Goal: Task Accomplishment & Management: Use online tool/utility

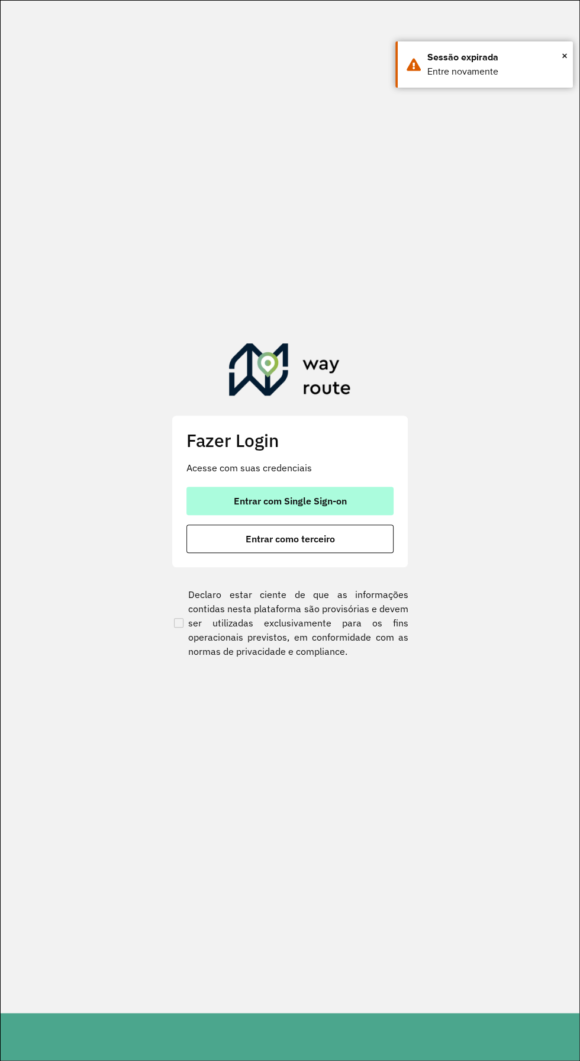
click at [355, 498] on button "Entrar com Single Sign-on" at bounding box center [290, 501] width 207 height 28
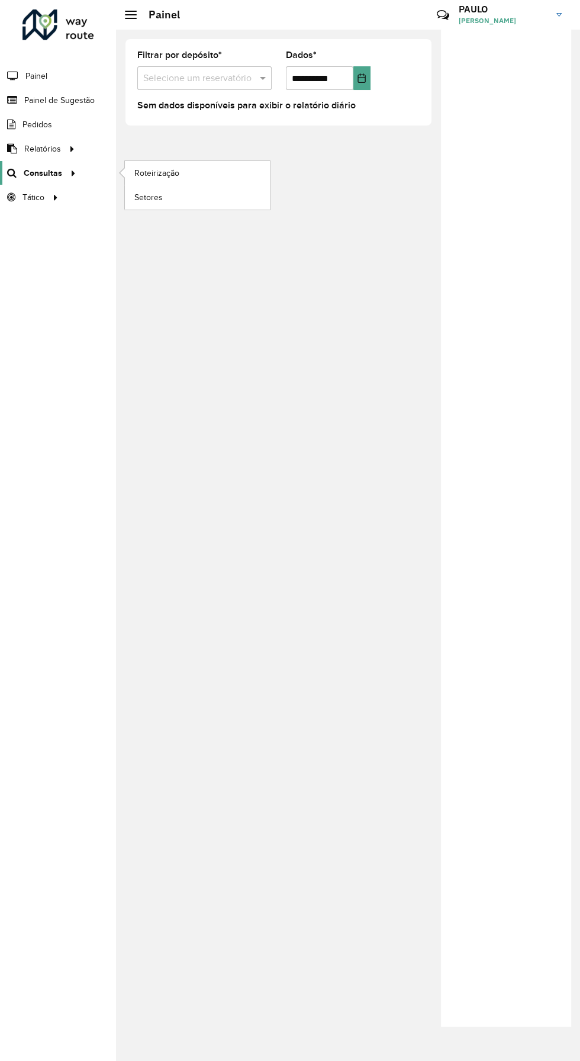
click at [50, 169] on font "Consultas" at bounding box center [43, 172] width 39 height 9
click at [215, 165] on link "Roteirização" at bounding box center [197, 173] width 145 height 24
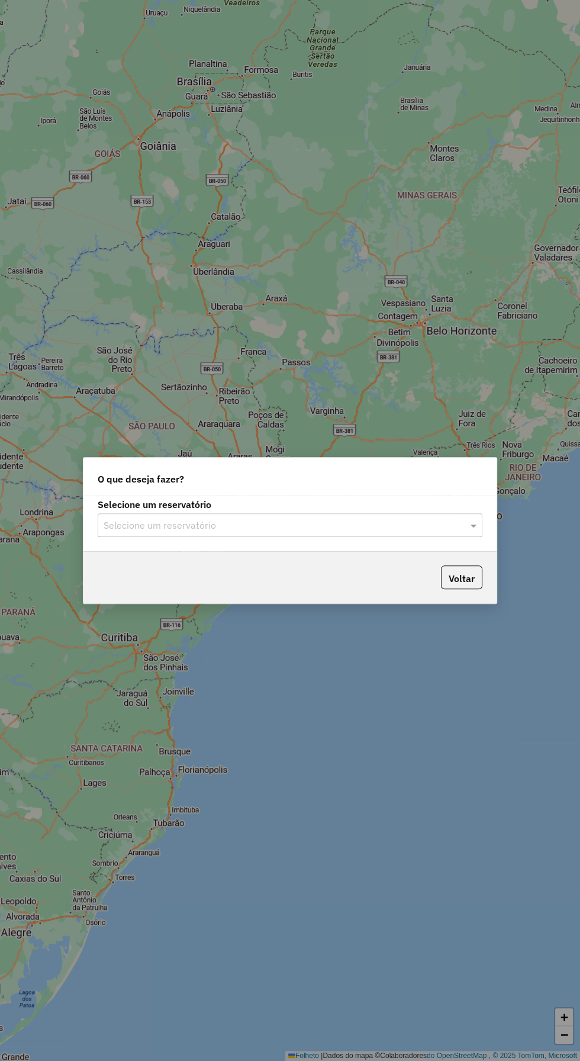
click at [346, 524] on input "text" at bounding box center [278, 526] width 349 height 14
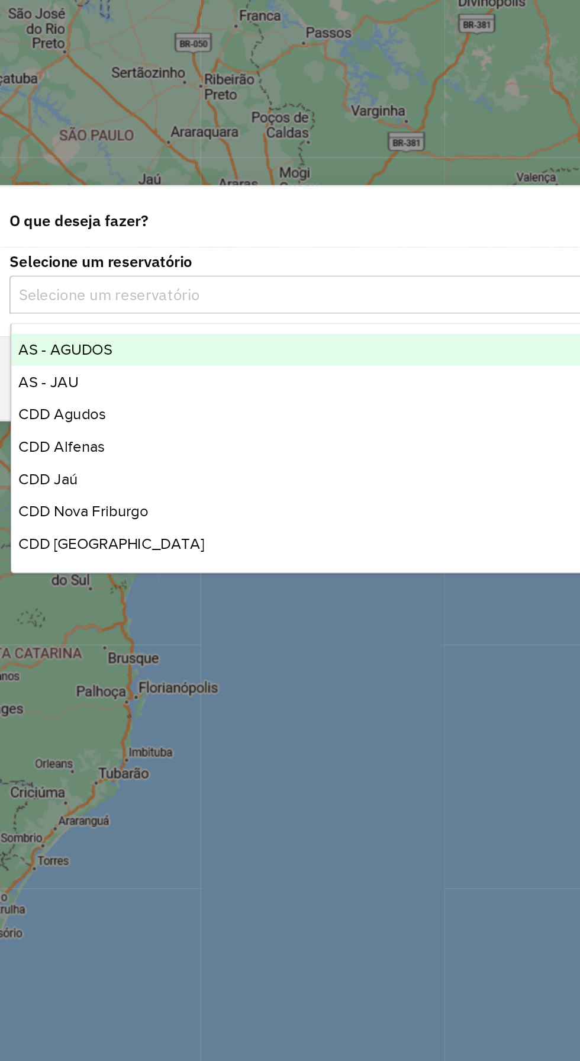
click at [139, 634] on div "CDD Jaú" at bounding box center [290, 640] width 383 height 20
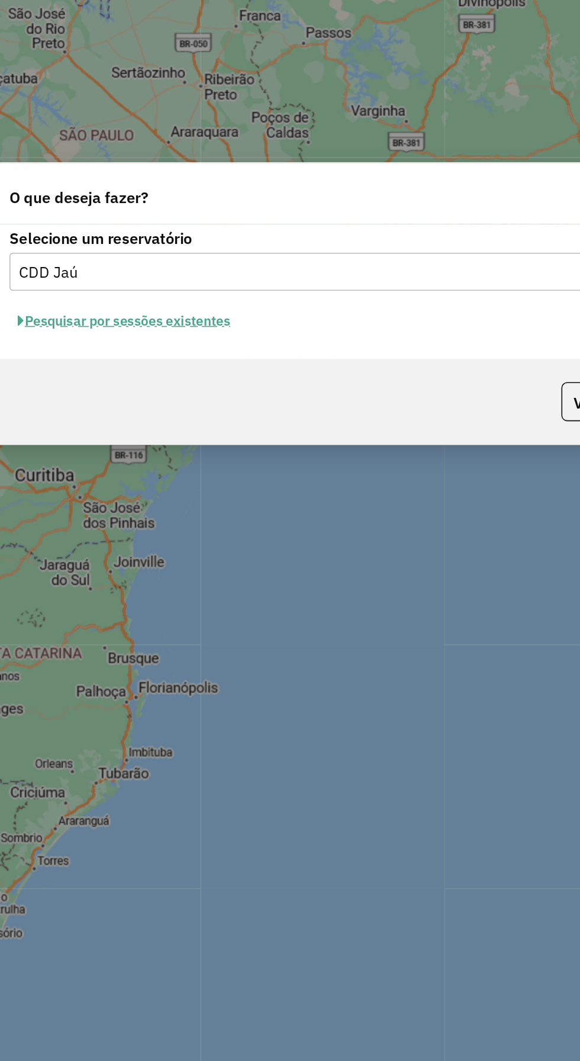
click at [216, 540] on font "Pesquisar por sessões existentes" at bounding box center [171, 542] width 128 height 11
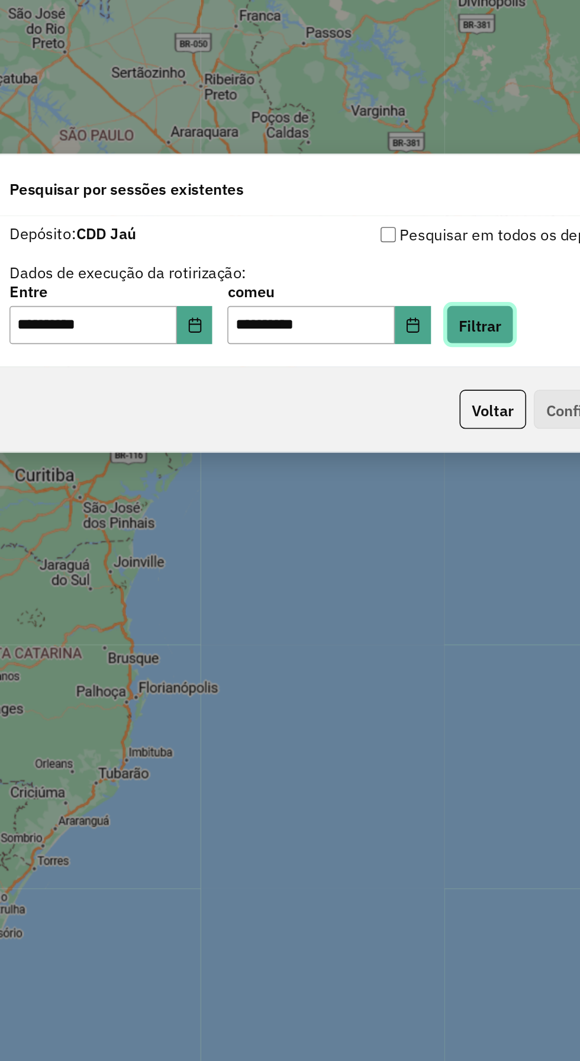
click at [404, 547] on font "Filtrar" at bounding box center [390, 545] width 27 height 12
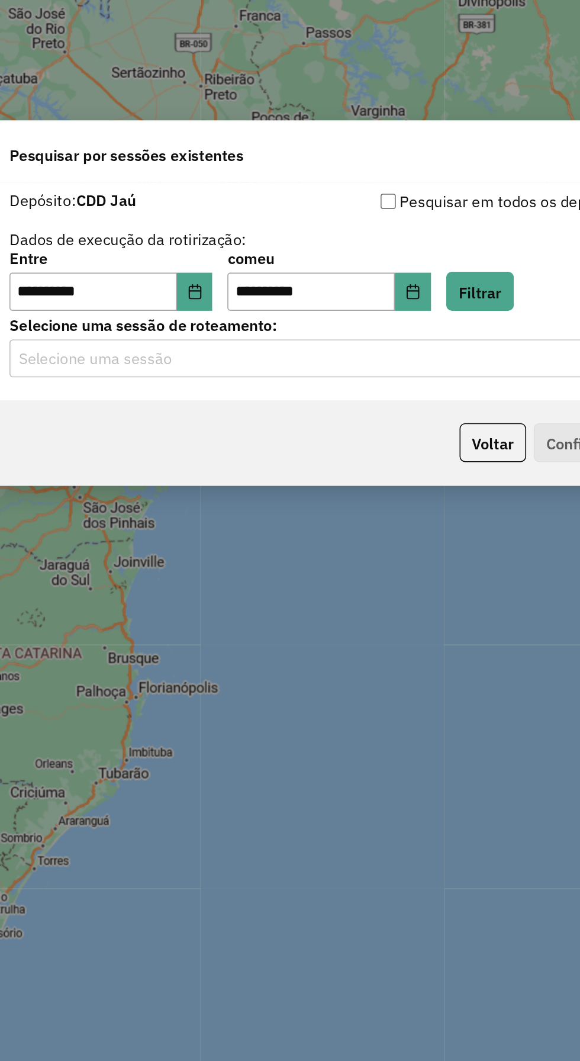
click at [316, 567] on input "text" at bounding box center [278, 566] width 349 height 14
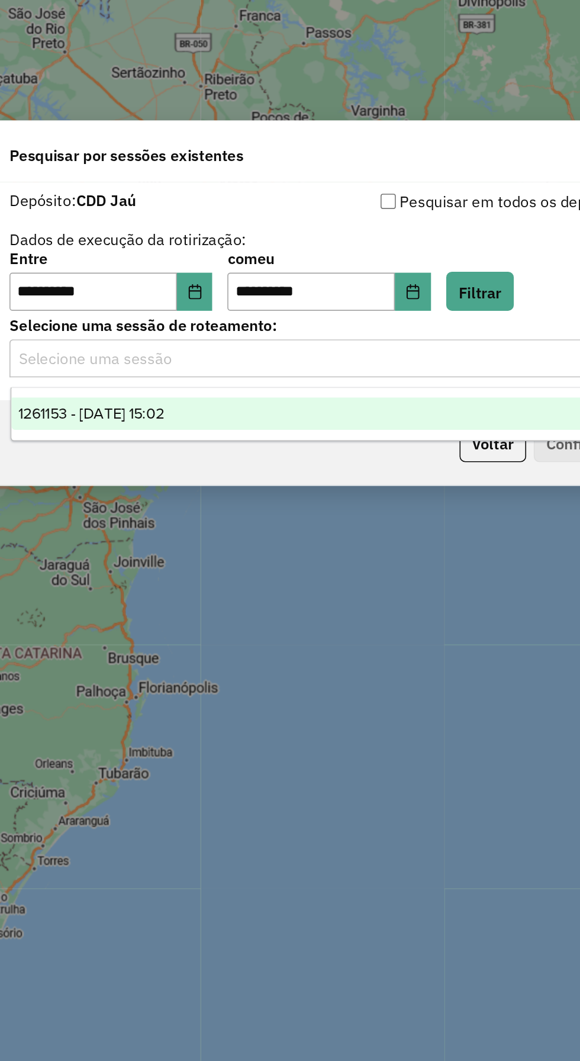
click at [252, 599] on div "1261153 - 08/09/2025 15:02" at bounding box center [290, 599] width 383 height 20
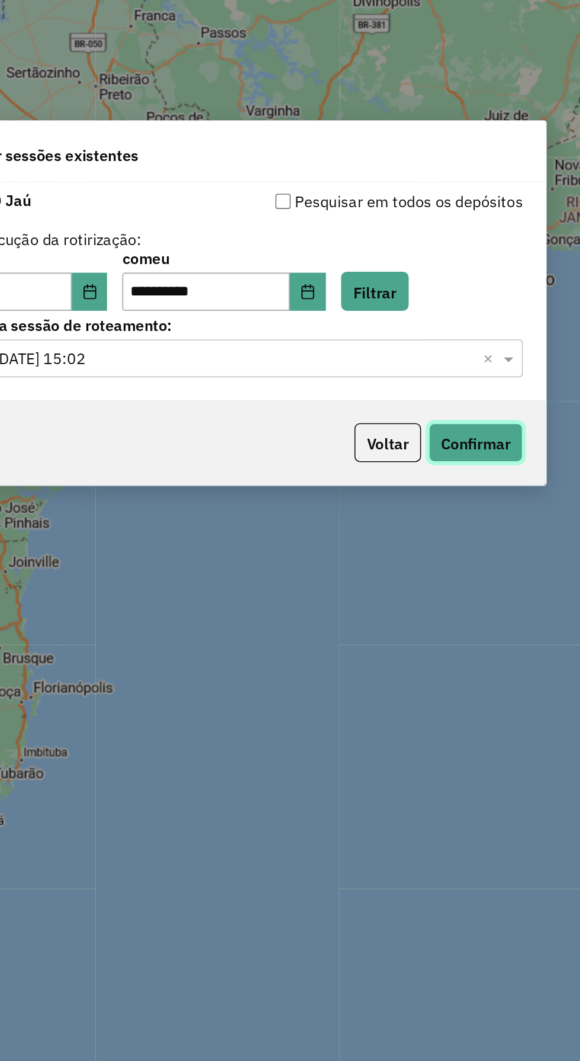
click at [467, 622] on font "Confirmar" at bounding box center [453, 618] width 43 height 12
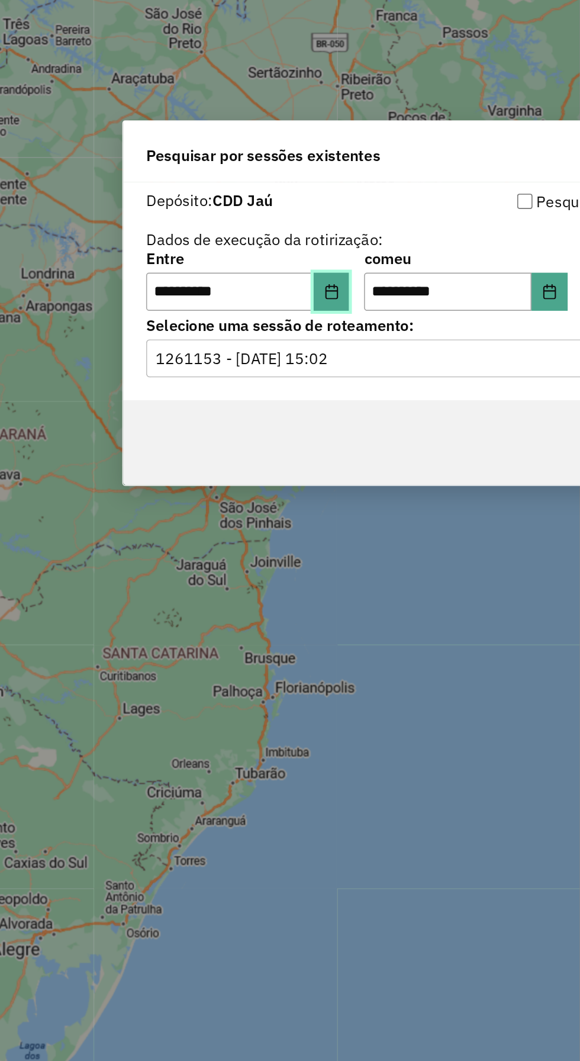
click at [218, 526] on icon "Escolha a data" at bounding box center [212, 523] width 9 height 9
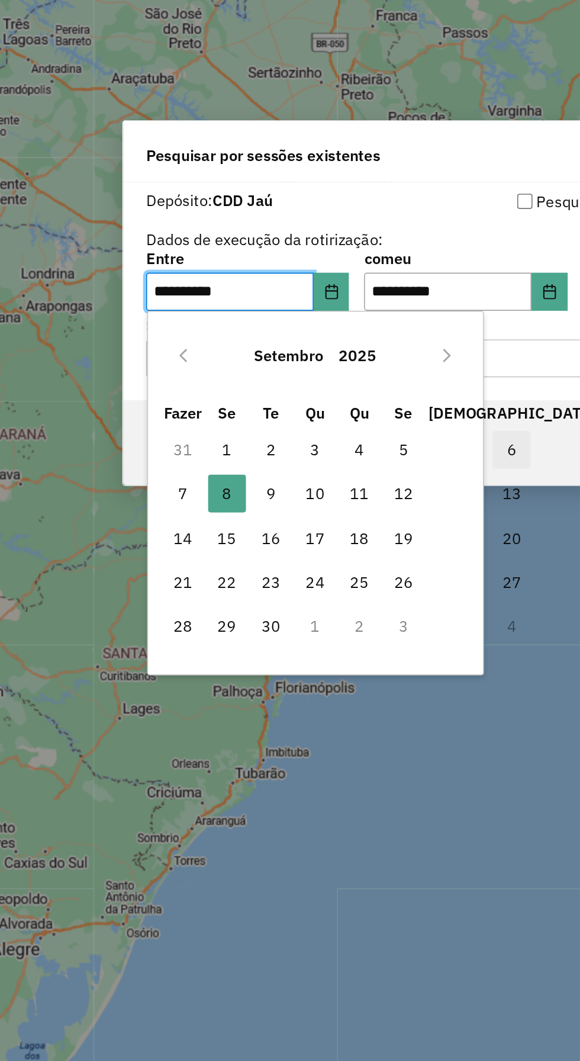
click at [313, 614] on span "6" at bounding box center [325, 622] width 24 height 24
type input "**********"
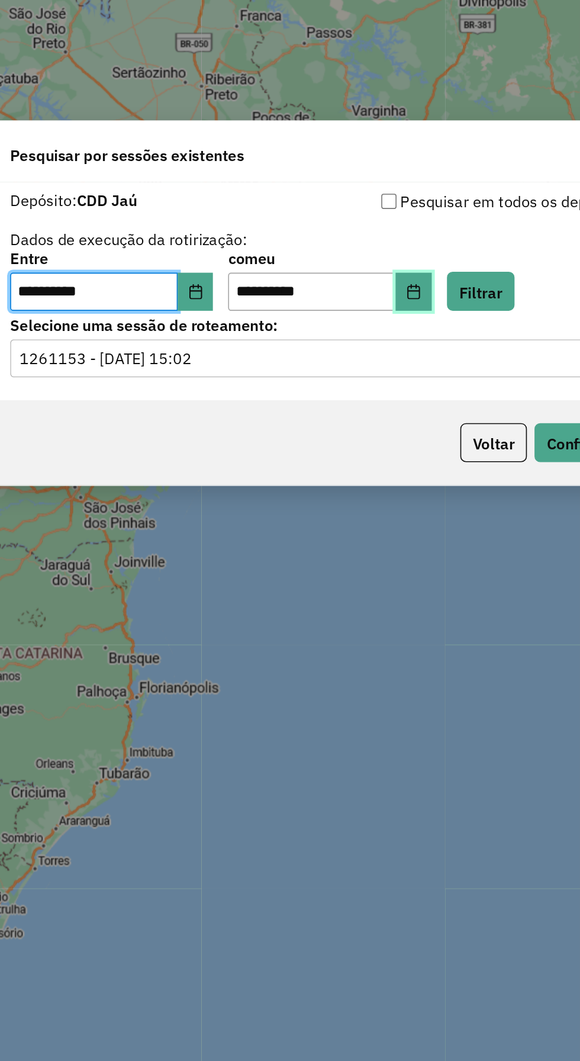
click at [360, 529] on button "Escolha a data" at bounding box center [349, 524] width 23 height 24
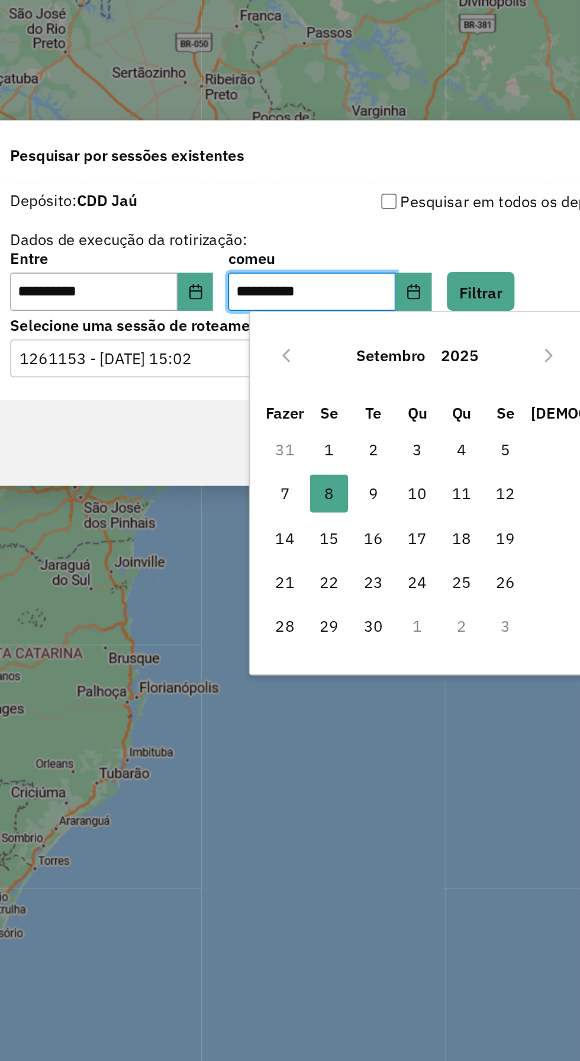
click at [471, 615] on font "6" at bounding box center [474, 622] width 6 height 14
type input "**********"
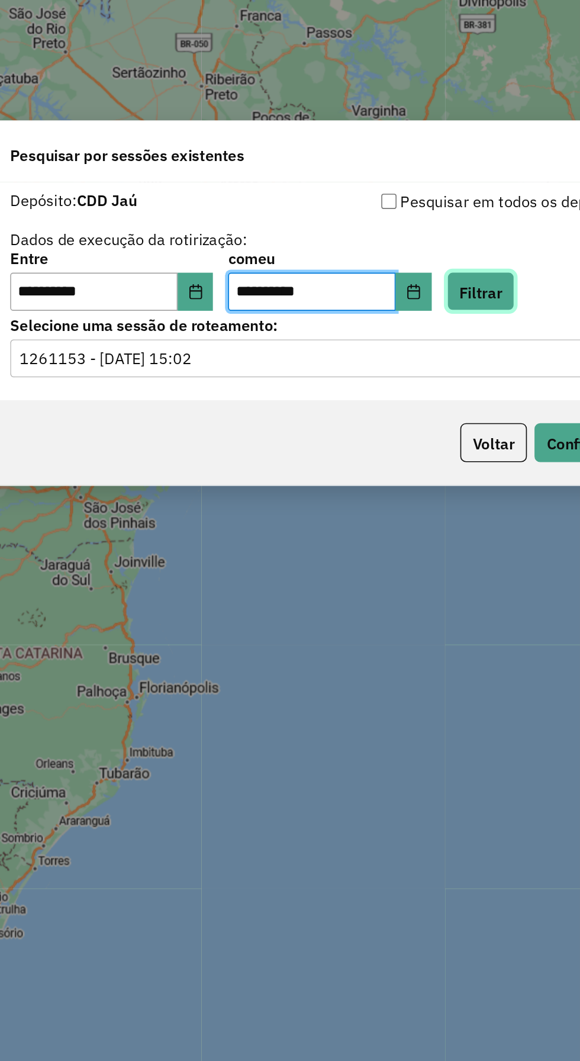
click at [404, 522] on font "Filtrar" at bounding box center [390, 524] width 27 height 12
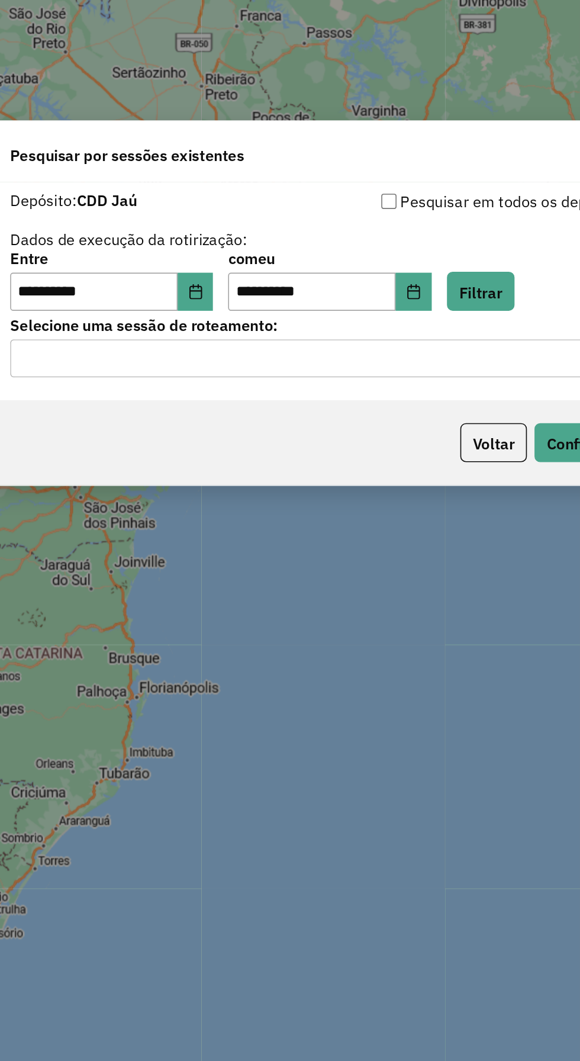
click at [320, 569] on input "text" at bounding box center [278, 566] width 349 height 14
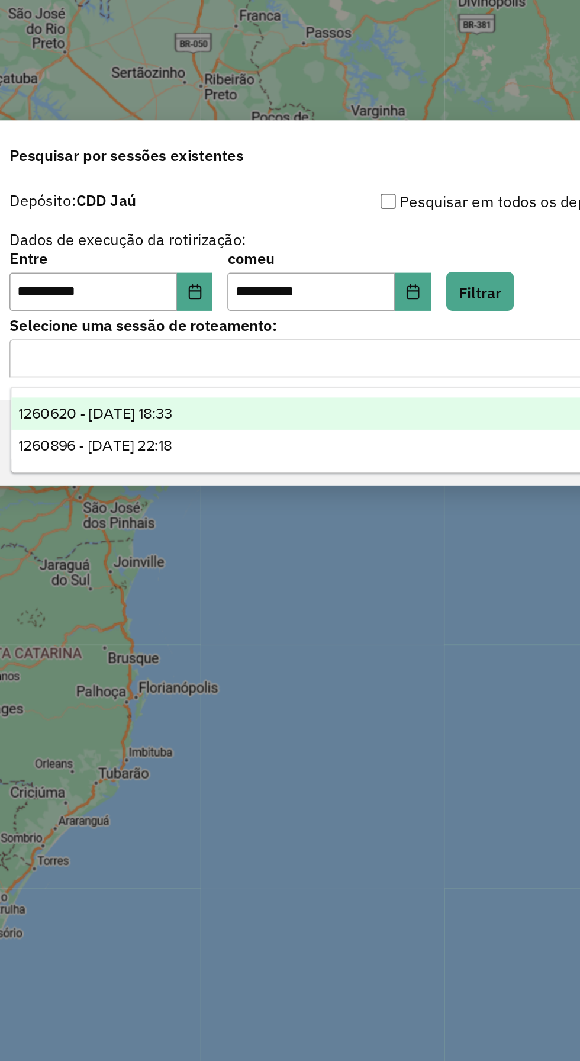
click at [265, 593] on div "1260620 - 06/09/2025 18:33" at bounding box center [290, 599] width 383 height 20
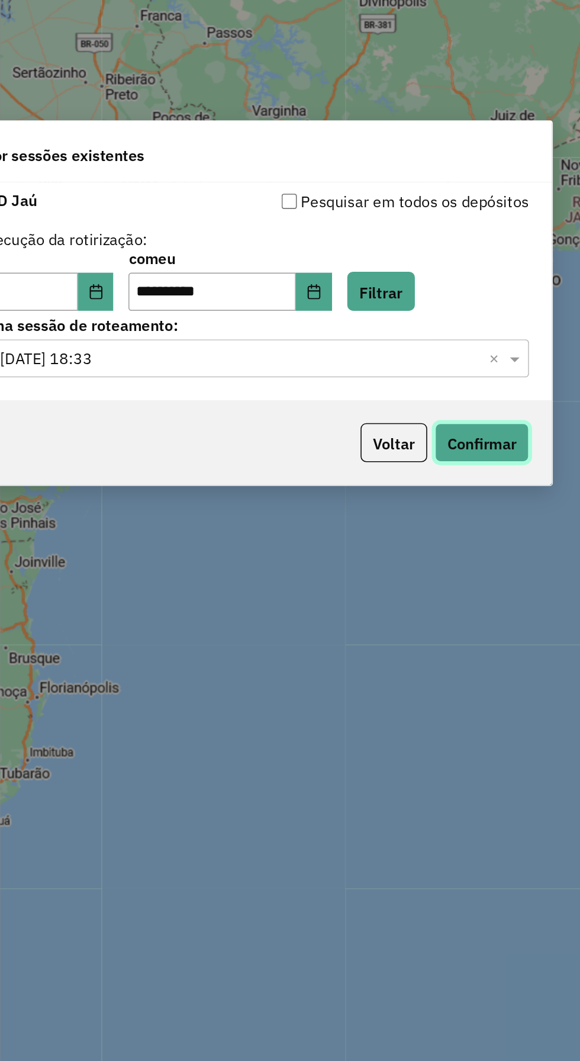
click at [475, 620] on button "Confirmar" at bounding box center [453, 617] width 59 height 24
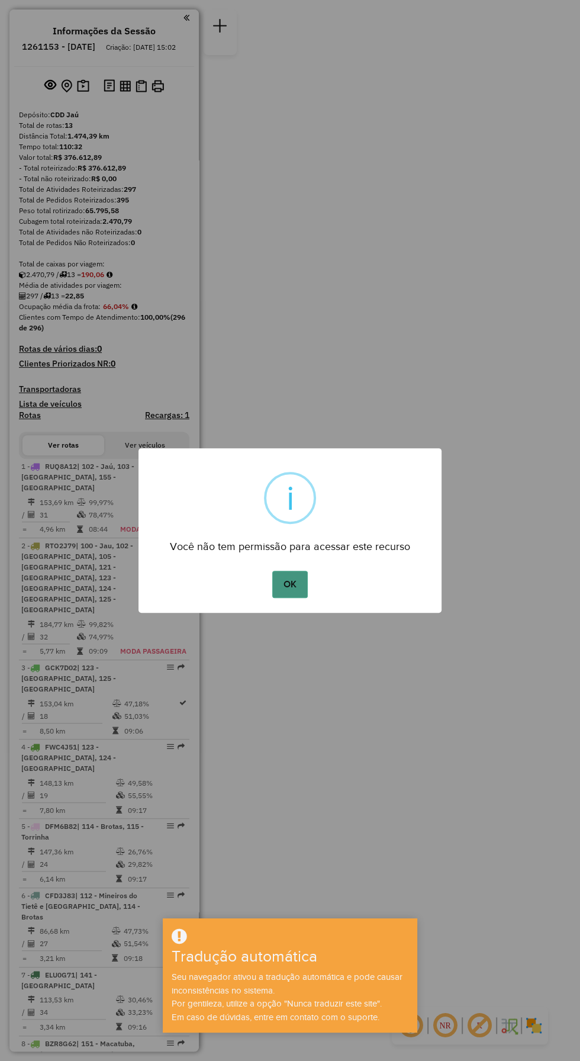
click at [307, 583] on button "OK" at bounding box center [289, 584] width 35 height 27
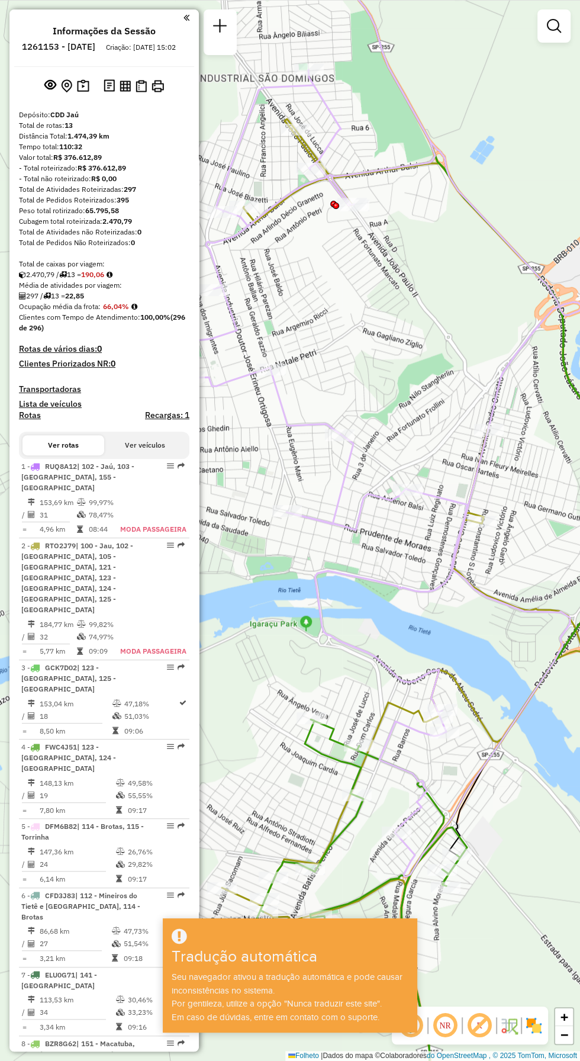
click at [384, 652] on div "Janela de atendimento Grau de atendimento Capacidade Transportadoras Veículos C…" at bounding box center [290, 530] width 580 height 1061
click at [352, 661] on div "Janela de atendimento Grau de atendimento Capacidade Transportadoras Veículos C…" at bounding box center [290, 530] width 580 height 1061
click at [365, 648] on icon at bounding box center [386, 385] width 392 height 983
select select "**********"
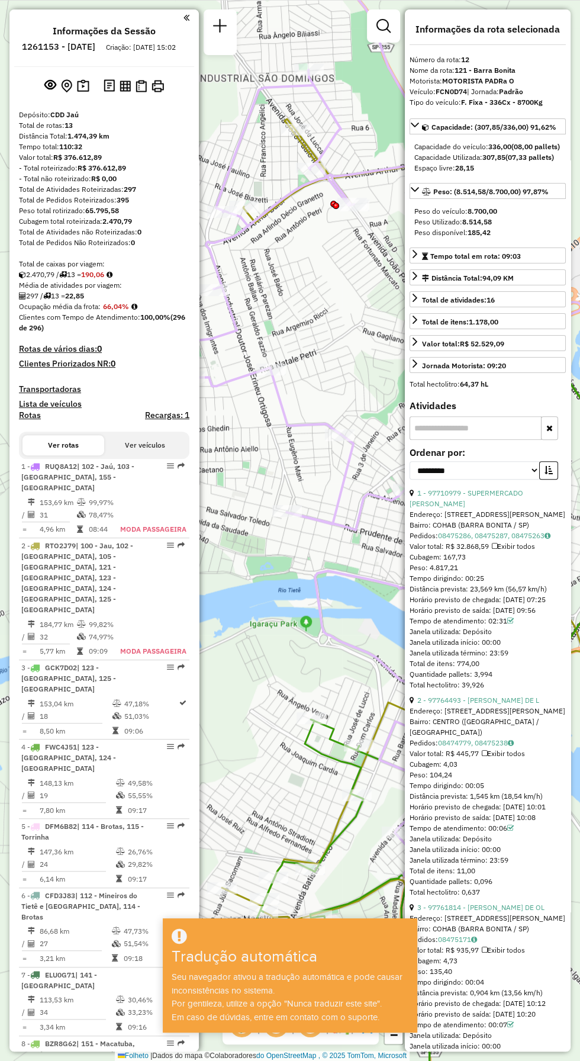
scroll to position [351, 0]
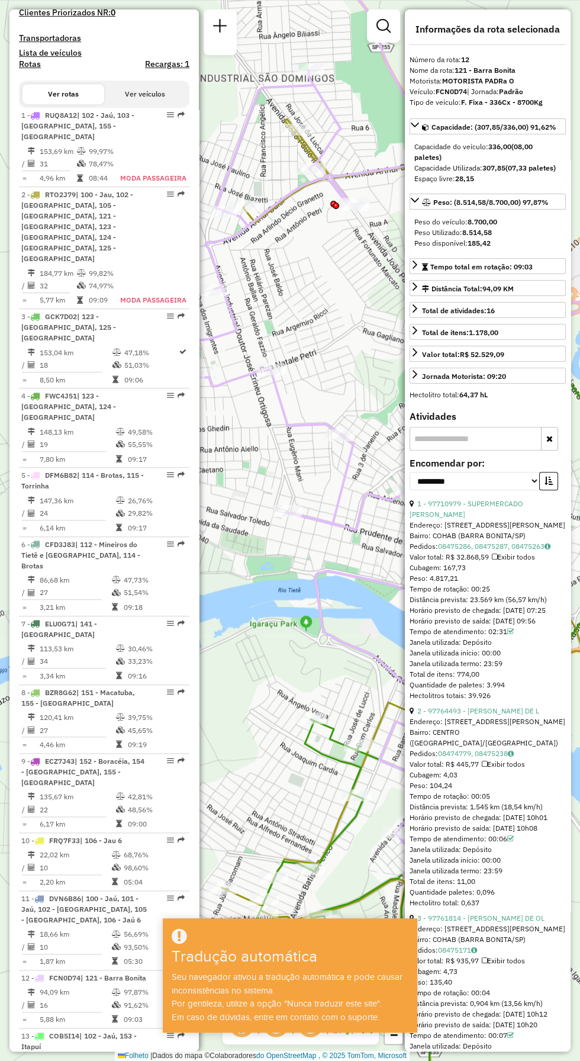
click at [351, 668] on div "Janela de atendimento Grau de atendimento Capacidade Transportadoras Veículos C…" at bounding box center [290, 530] width 580 height 1061
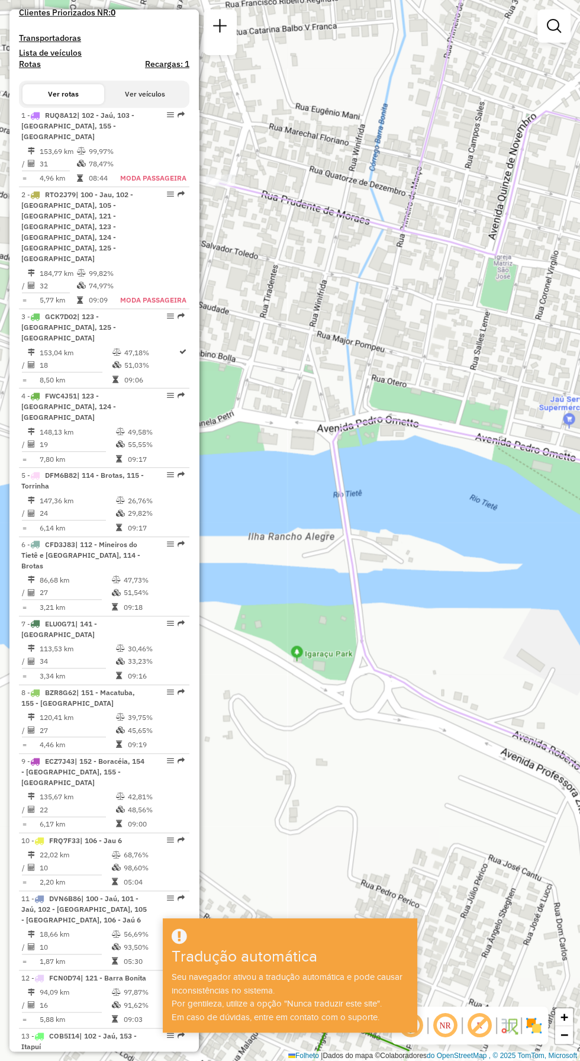
click at [450, 705] on icon at bounding box center [429, 530] width 419 height 1273
select select "**********"
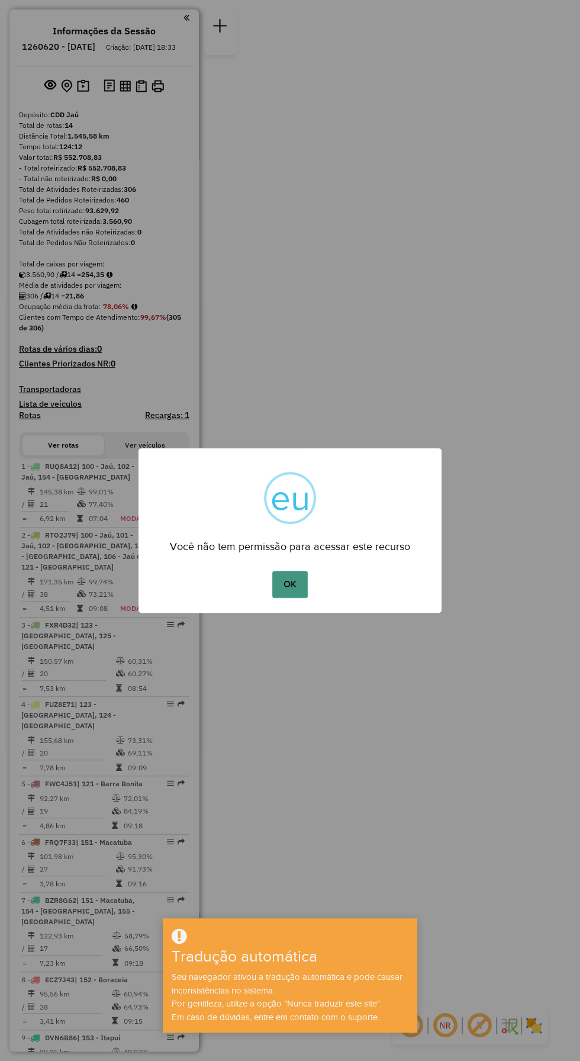
click at [290, 585] on font "OK" at bounding box center [290, 584] width 13 height 10
